Goal: Find specific page/section: Find specific page/section

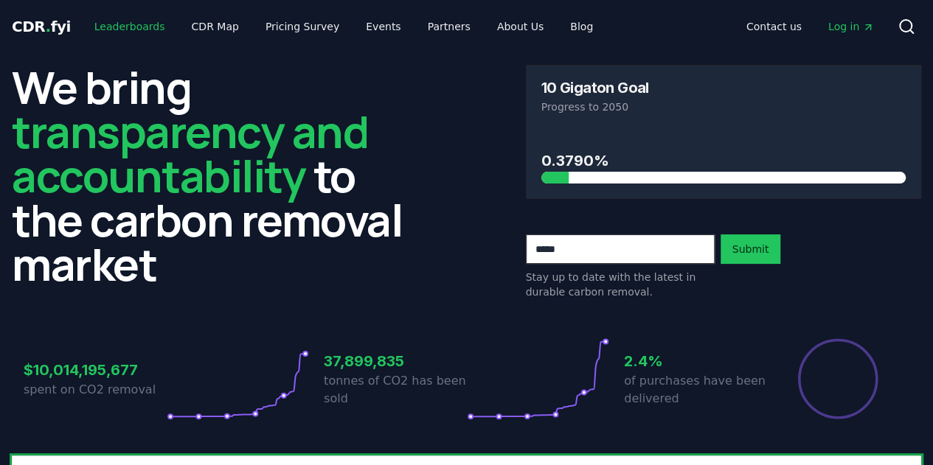
click at [133, 30] on link "Leaderboards" at bounding box center [130, 26] width 94 height 27
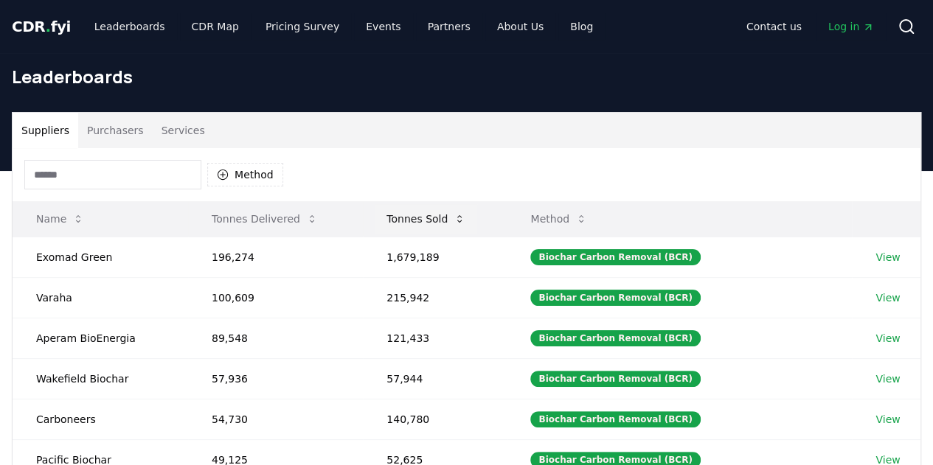
click at [410, 221] on button "Tonnes Sold" at bounding box center [426, 218] width 102 height 29
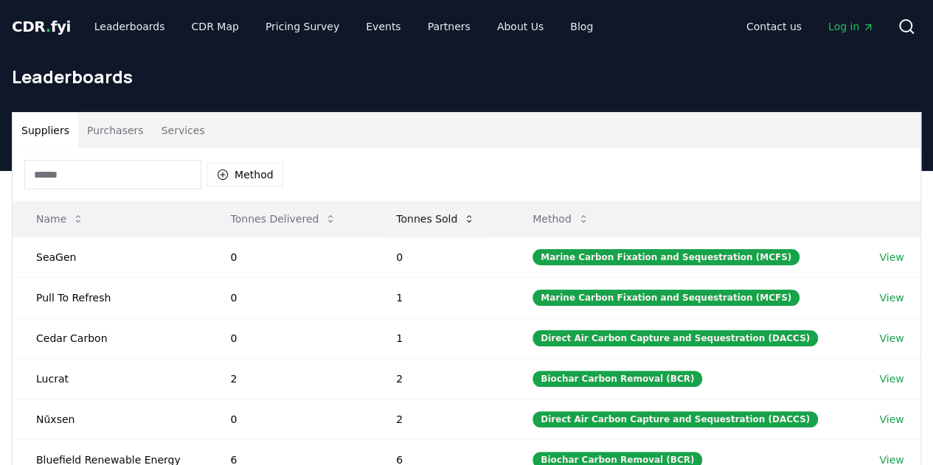
click at [408, 217] on button "Tonnes Sold" at bounding box center [435, 218] width 102 height 29
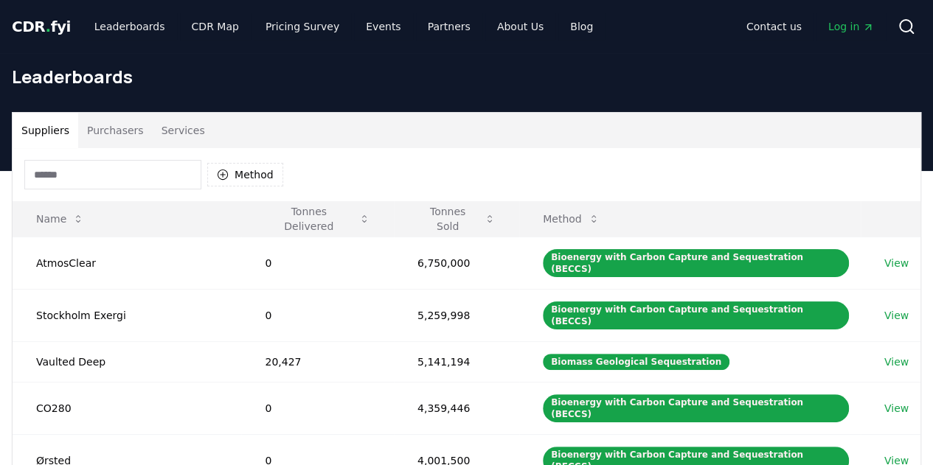
click at [286, 178] on div "Method" at bounding box center [467, 174] width 908 height 53
click at [277, 178] on button "Method" at bounding box center [245, 175] width 76 height 24
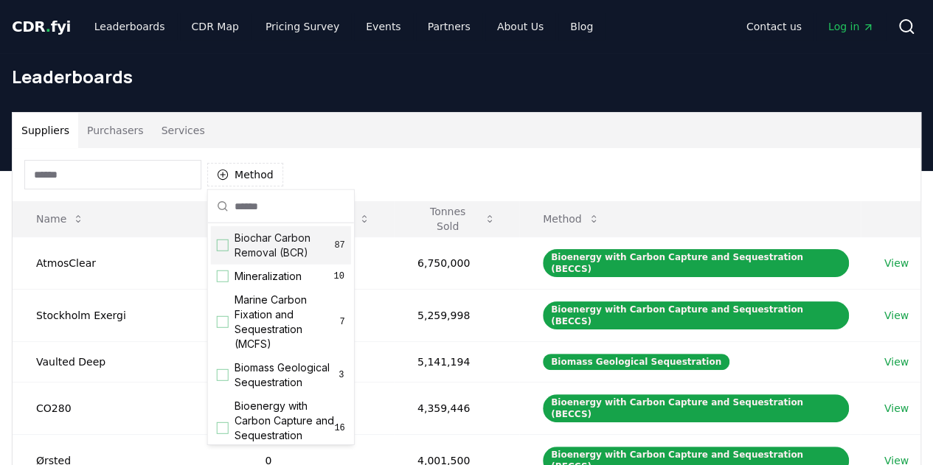
click at [223, 246] on div "Suggestions" at bounding box center [223, 246] width 12 height 12
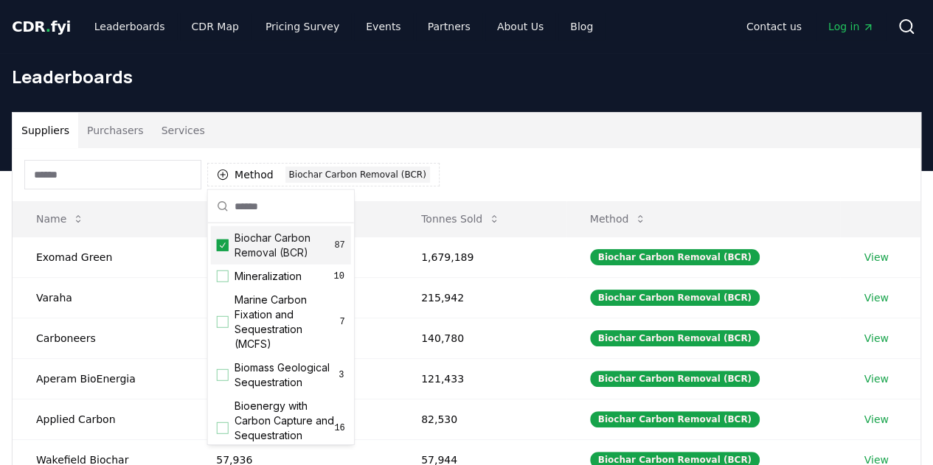
click at [542, 173] on div "Method 1 Biochar Carbon Removal (BCR)" at bounding box center [467, 174] width 908 height 53
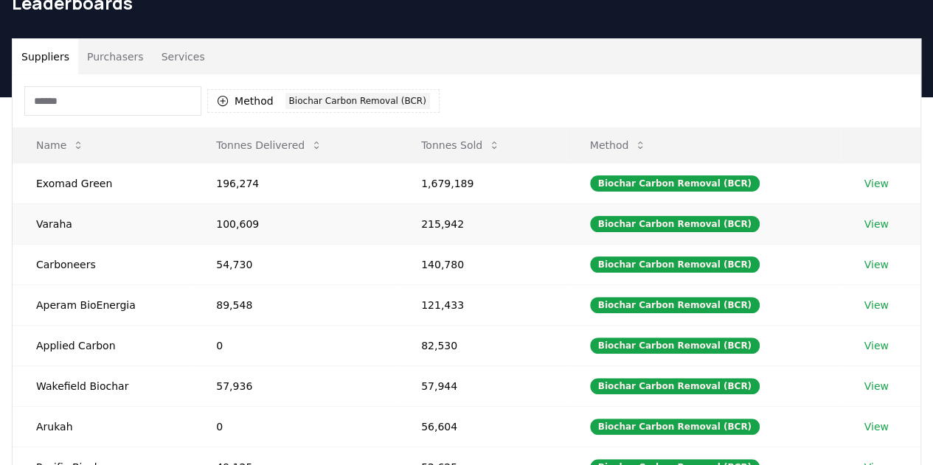
scroll to position [147, 0]
